Goal: Task Accomplishment & Management: Use online tool/utility

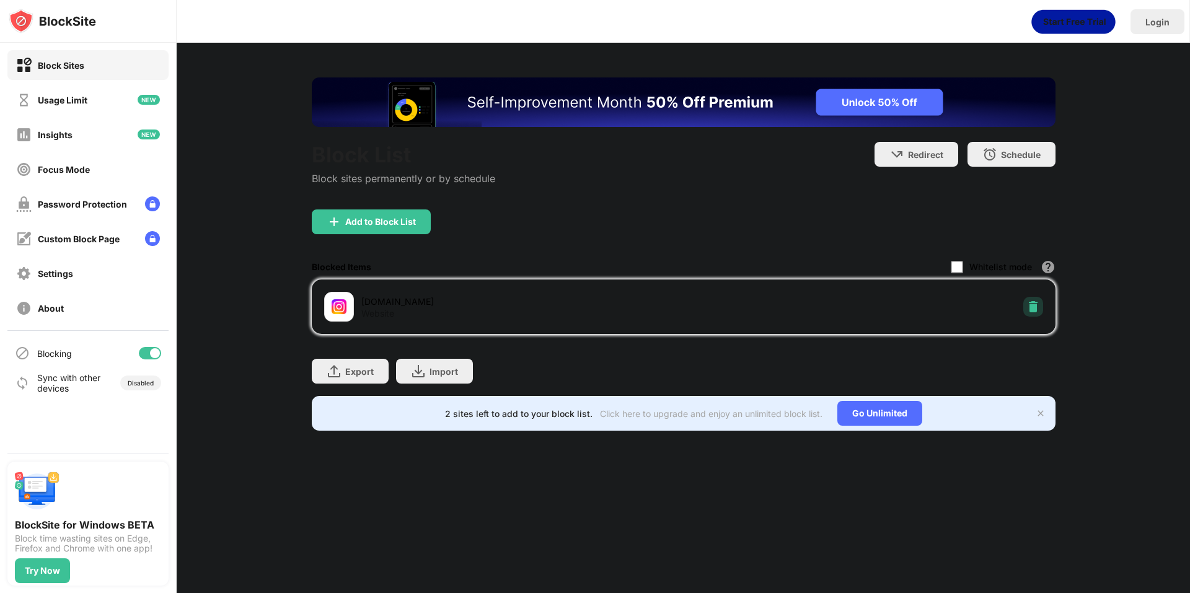
click at [1026, 307] on div at bounding box center [1033, 307] width 20 height 20
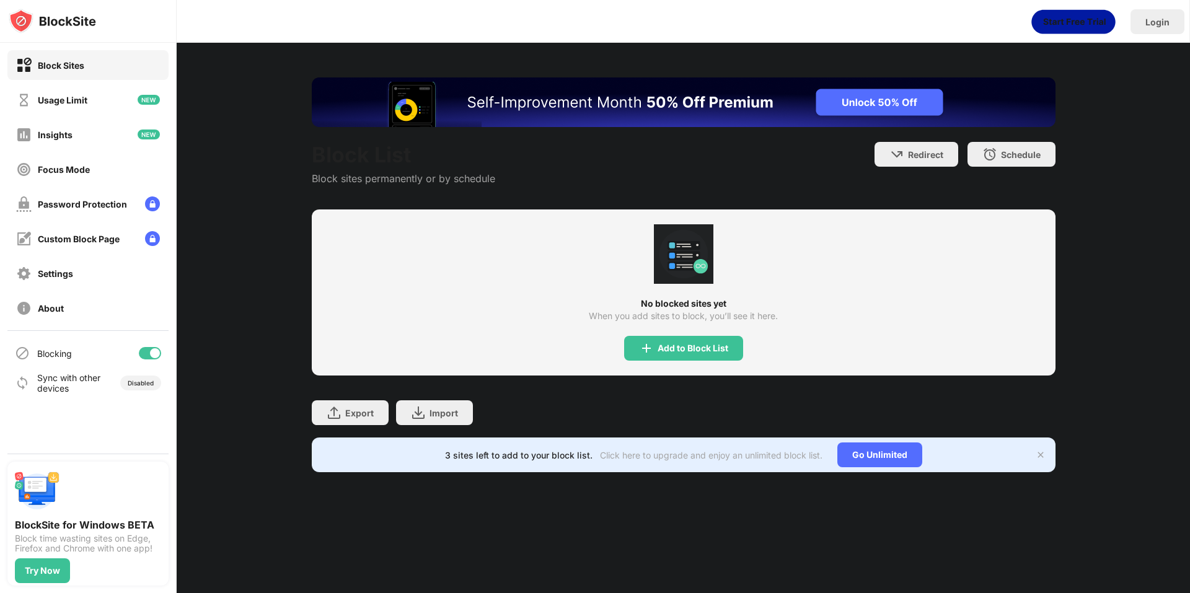
click at [1066, 306] on div "Block List Block sites permanently or by schedule Redirect Choose a site to be …" at bounding box center [684, 275] width 1014 height 464
click at [727, 350] on div "Add to Block List" at bounding box center [693, 348] width 71 height 10
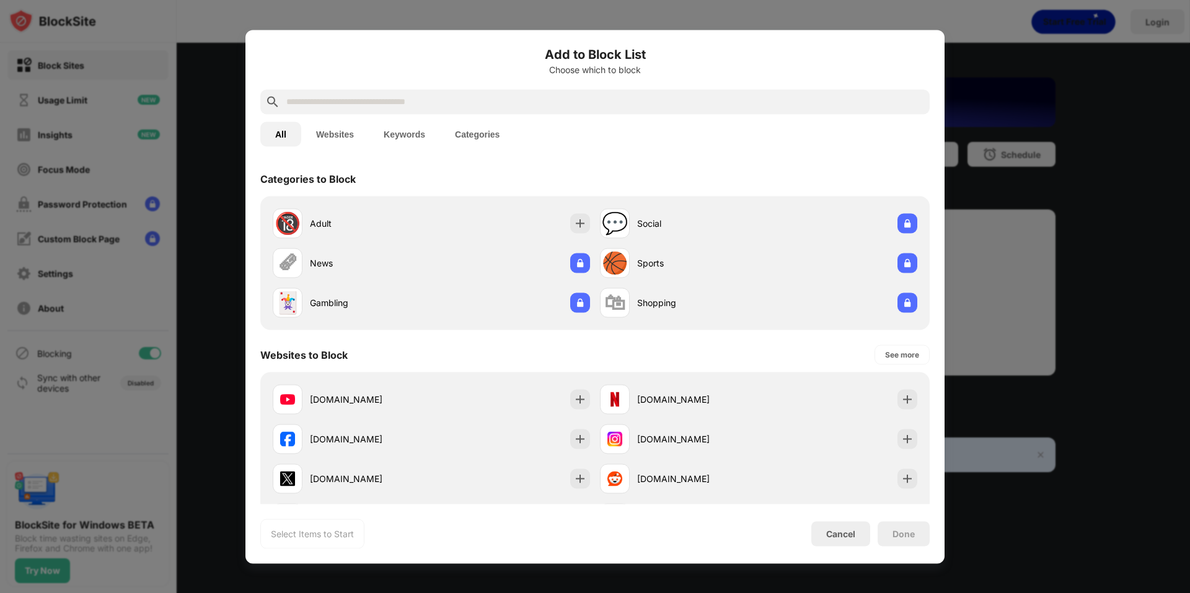
click at [517, 100] on input "text" at bounding box center [605, 101] width 640 height 15
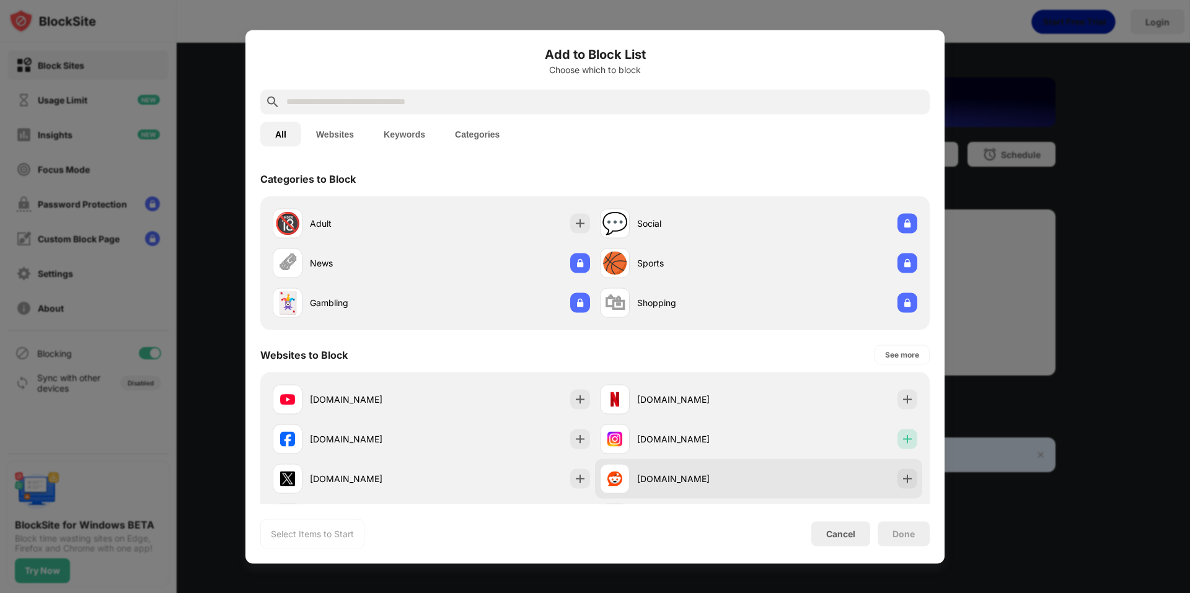
drag, startPoint x: 901, startPoint y: 444, endPoint x: 894, endPoint y: 464, distance: 21.8
click at [901, 444] on img at bounding box center [907, 439] width 12 height 12
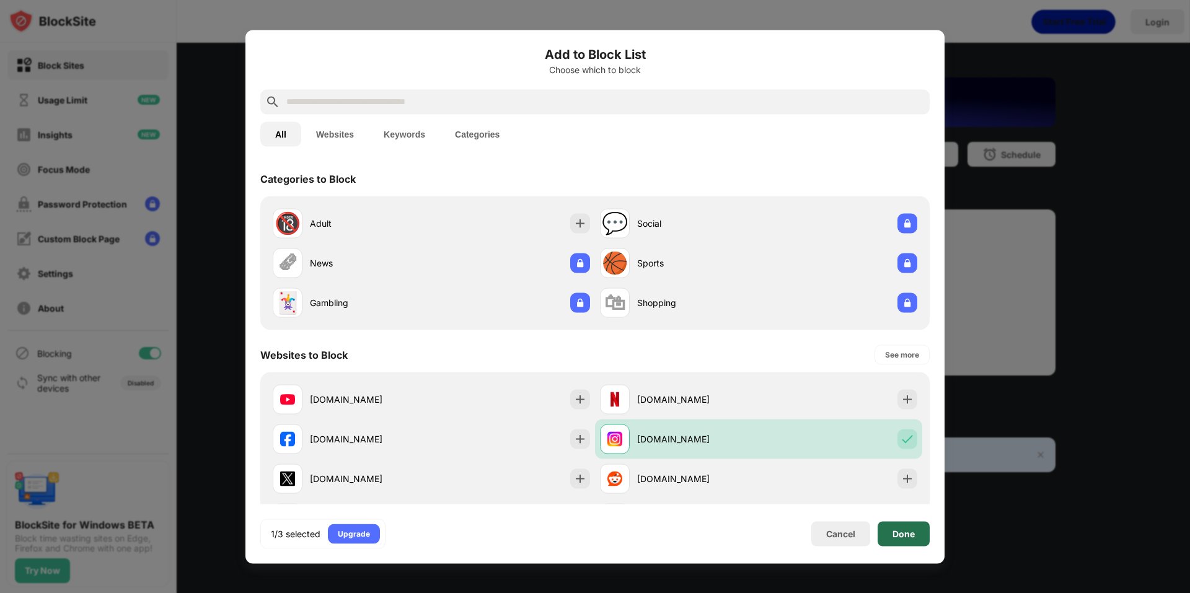
click at [891, 536] on div "Done" at bounding box center [904, 533] width 52 height 25
